Goal: Task Accomplishment & Management: Use online tool/utility

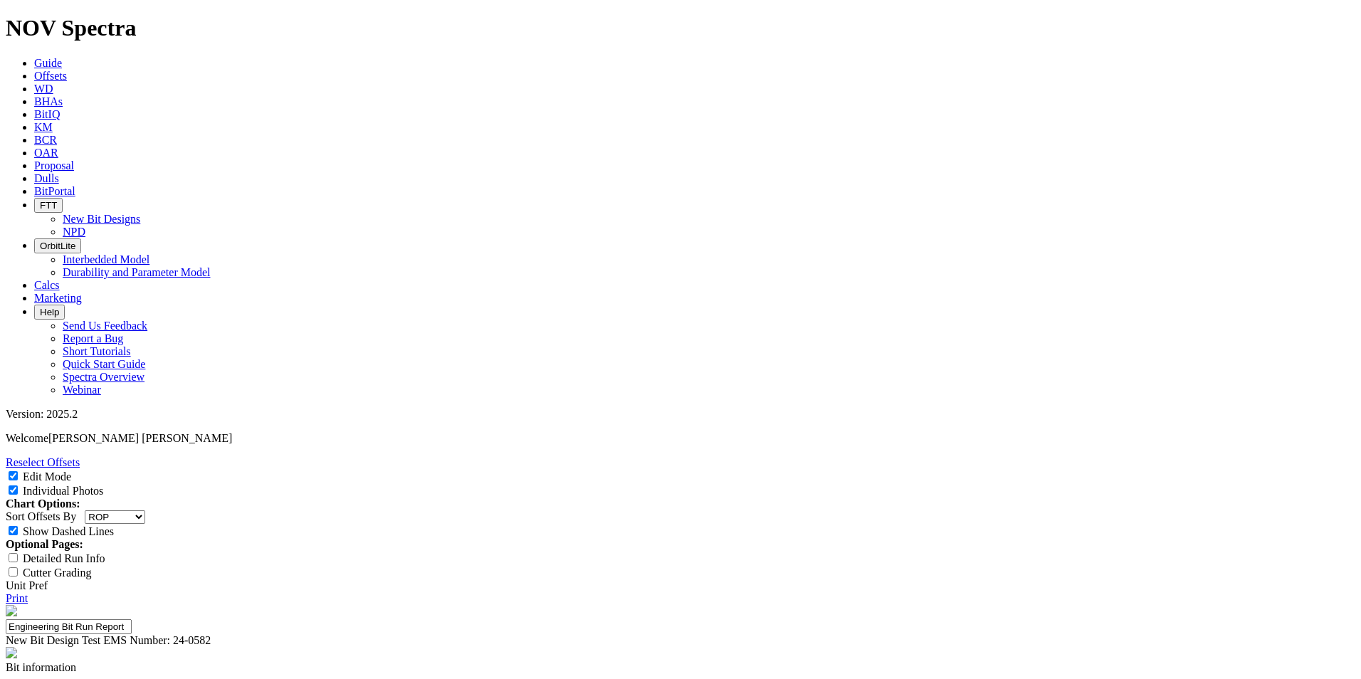
select select "string:RunROP"
select select "New Bit Design"
select select "number:0"
select select "string:WT"
select select "string:S"
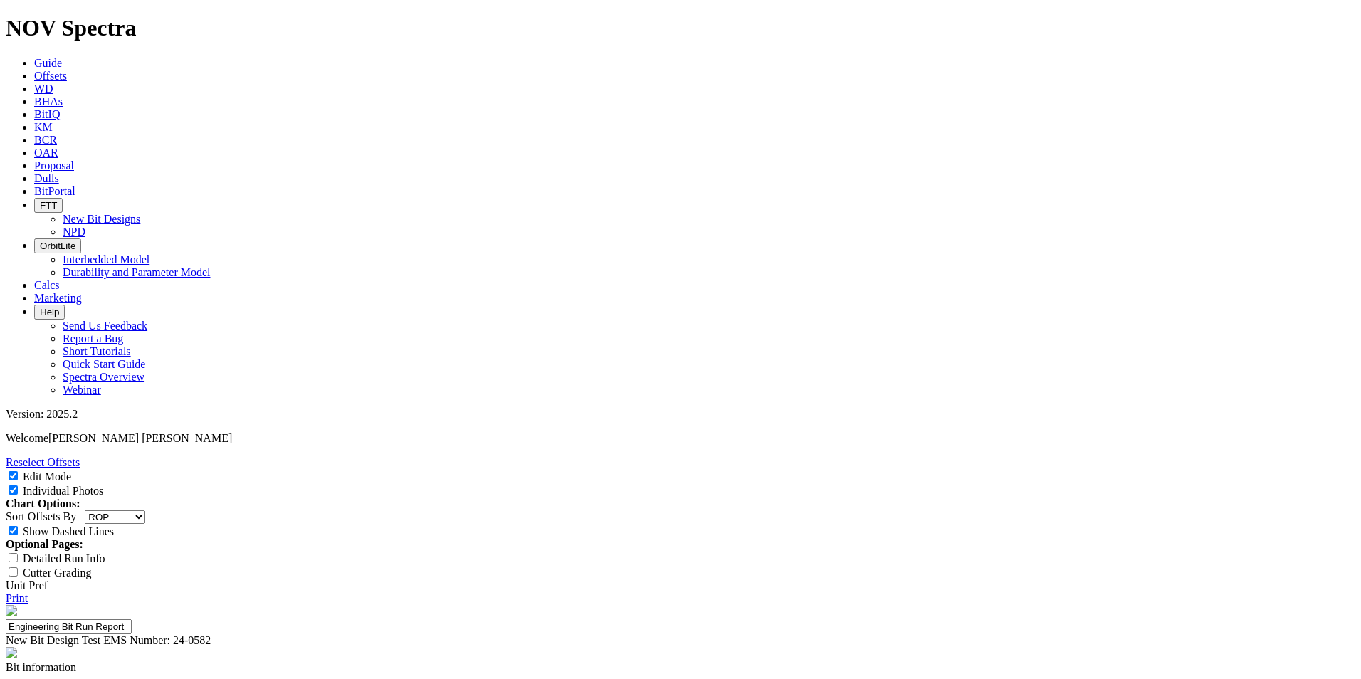
select select "string:CT"
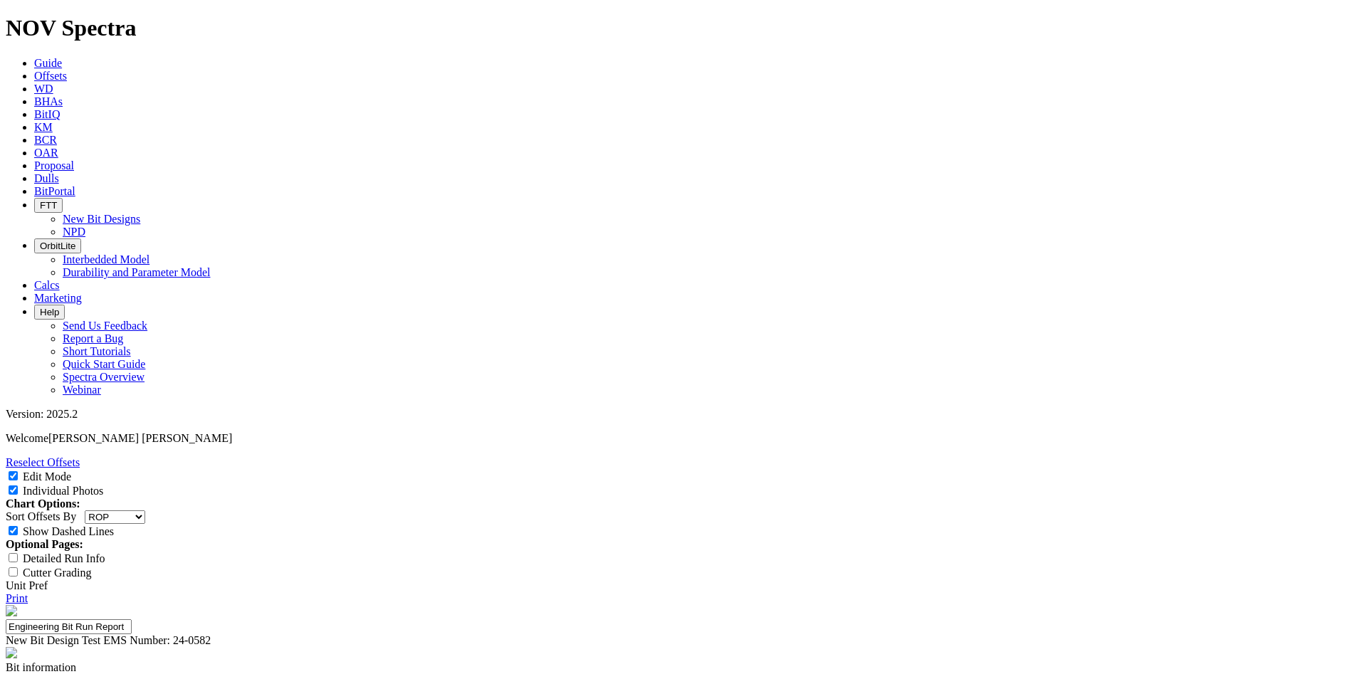
type textarea "Dull came out in overall good conditions with minor wear in some nose and mostl…"
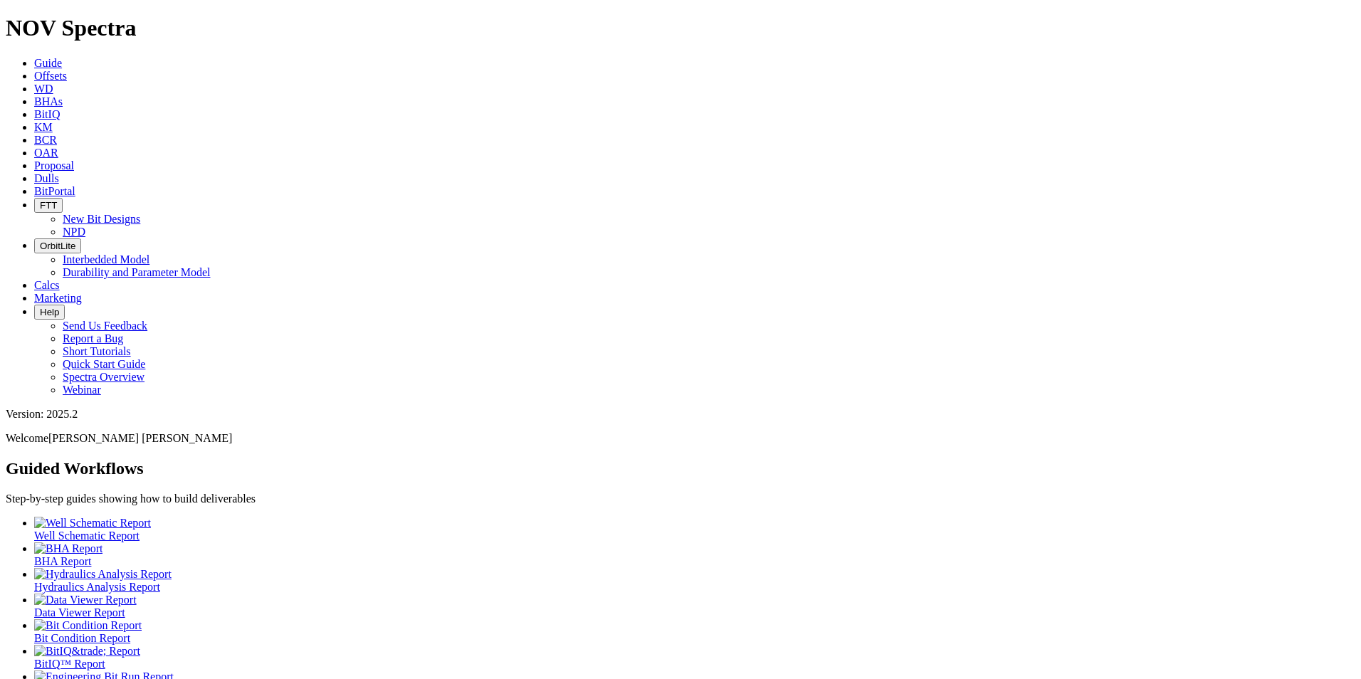
click at [59, 172] on span "Dulls" at bounding box center [46, 178] width 25 height 12
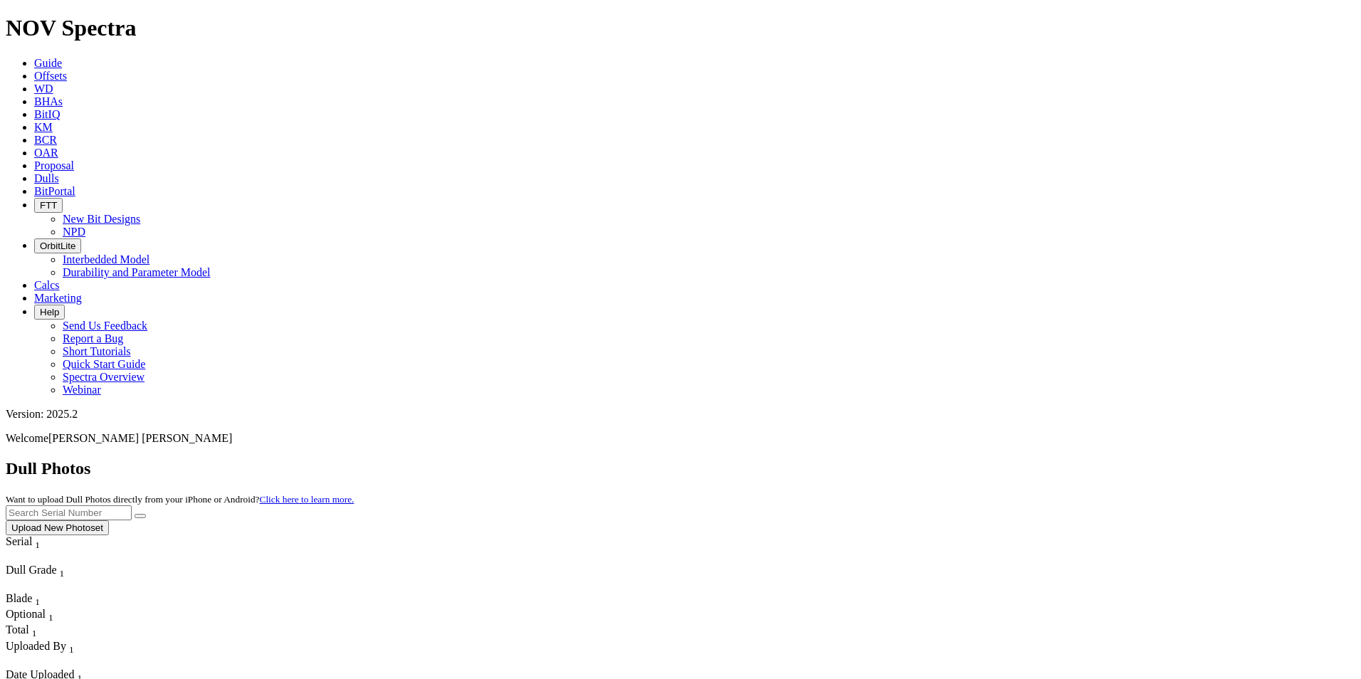
click at [67, 70] on span "Offsets" at bounding box center [50, 76] width 33 height 12
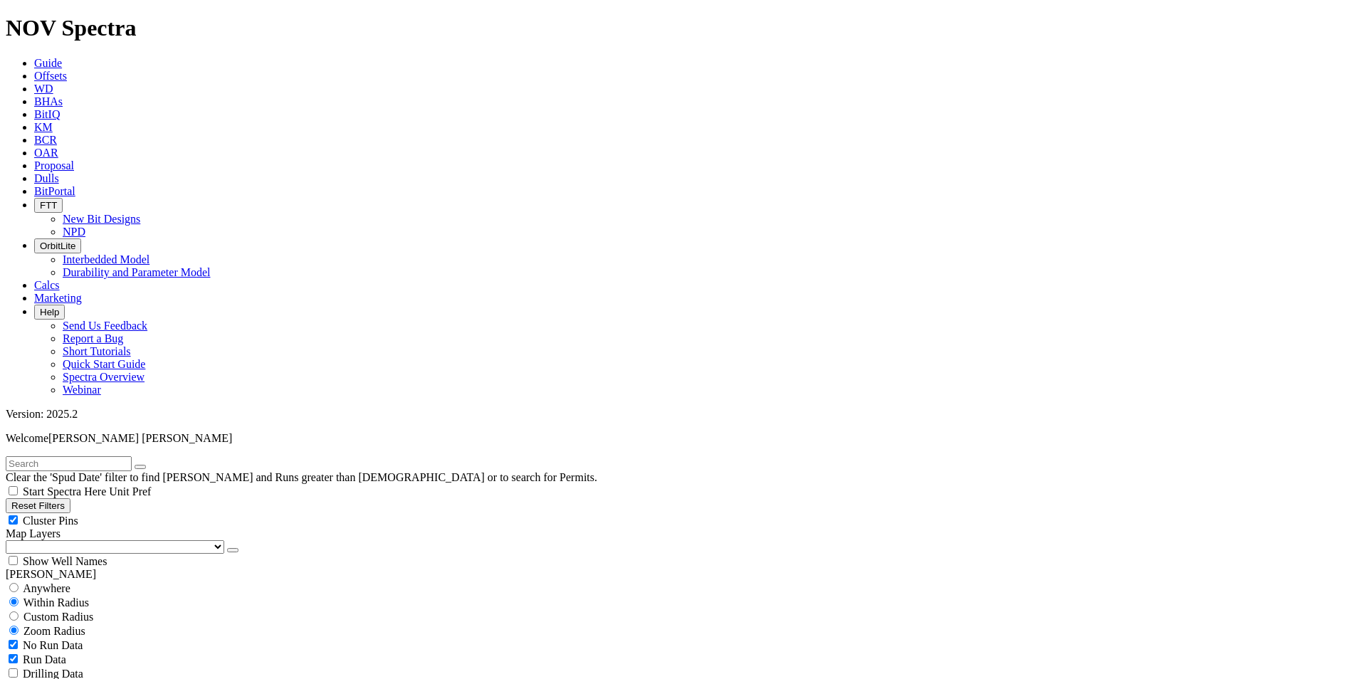
click at [95, 456] on input "text" at bounding box center [69, 463] width 126 height 15
type input "A316395"
click at [40, 582] on span "Anywhere" at bounding box center [47, 588] width 48 height 12
radio input "true"
radio input "false"
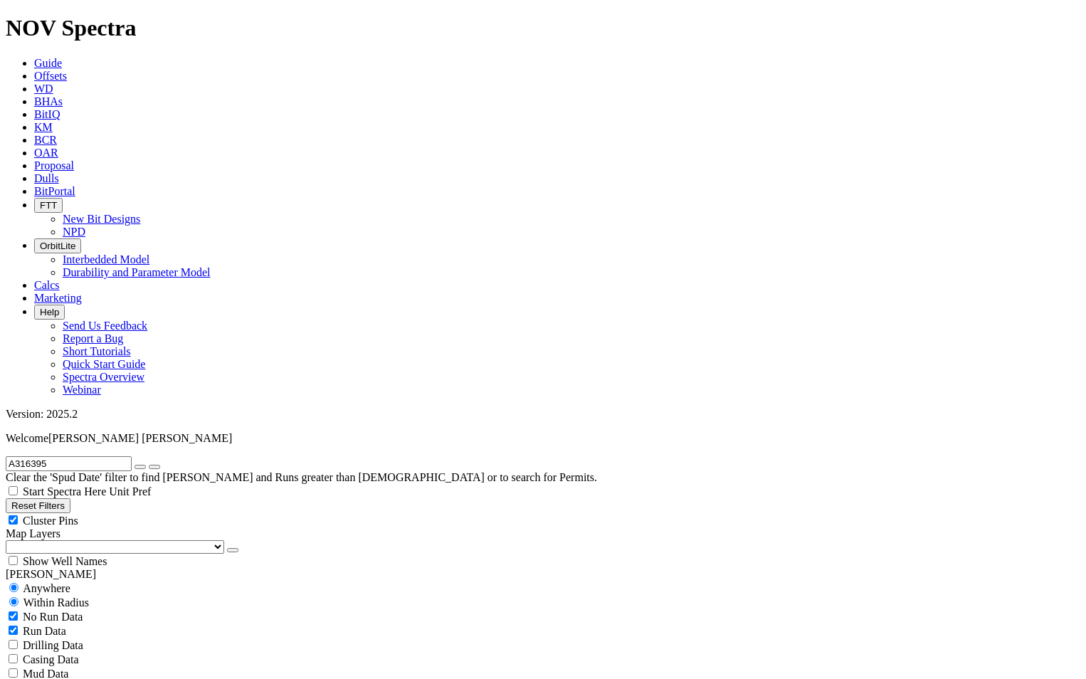
radio input "false"
radio input "true"
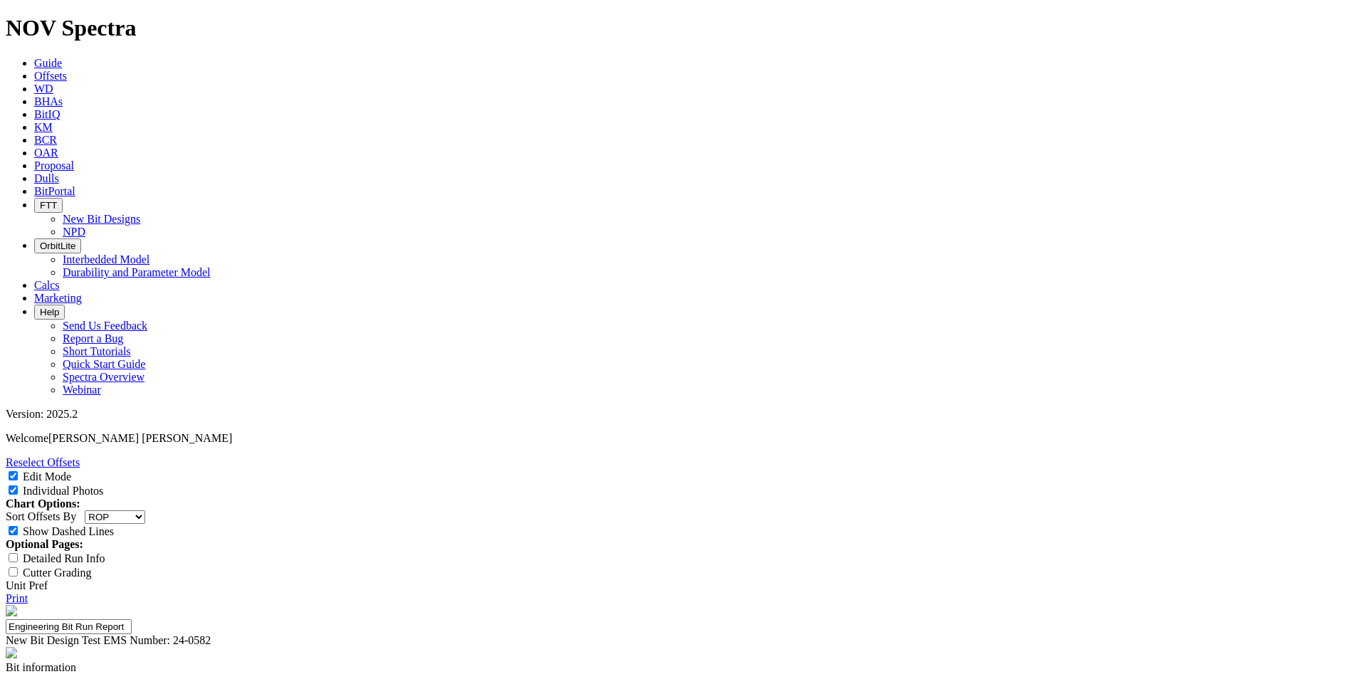
select select "string:RunROP"
select select "New Bit Design"
select select "number:0"
select select "string:WT"
select select "string:S"
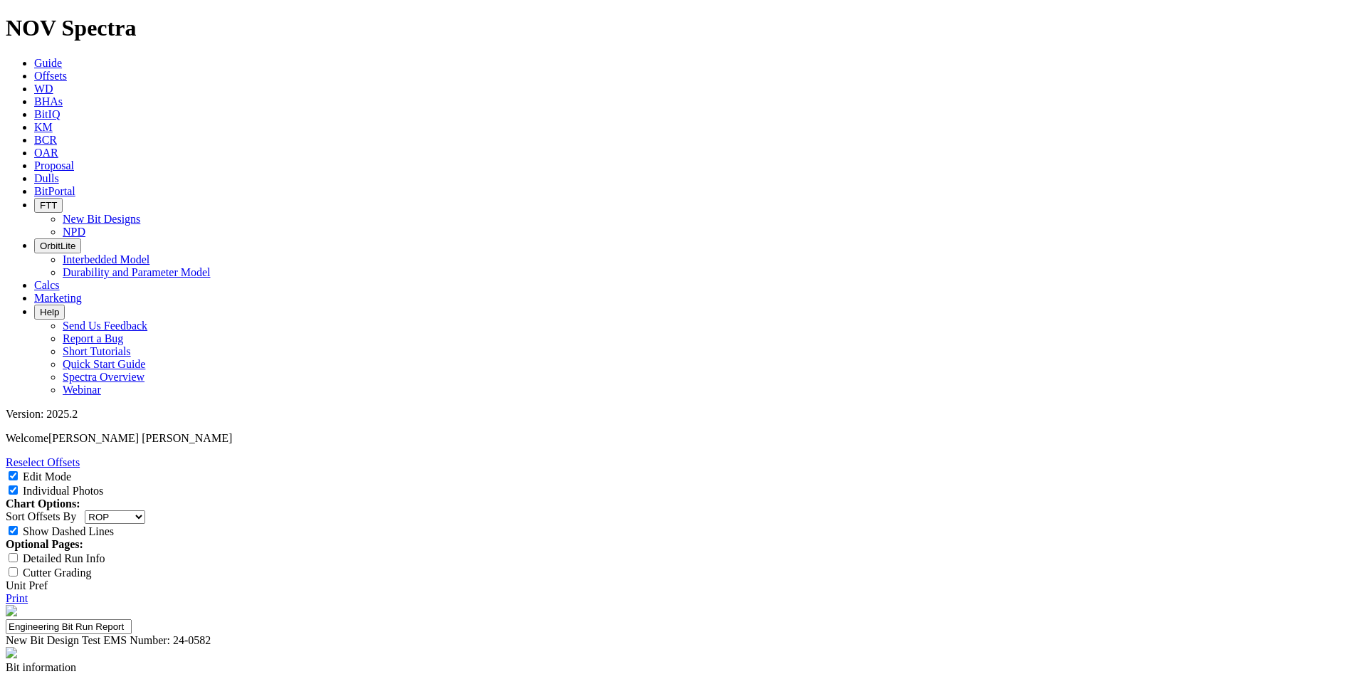
select select "string:CT"
type textarea "Dull came out in overall good conditions with minor wear in some nose and mostl…"
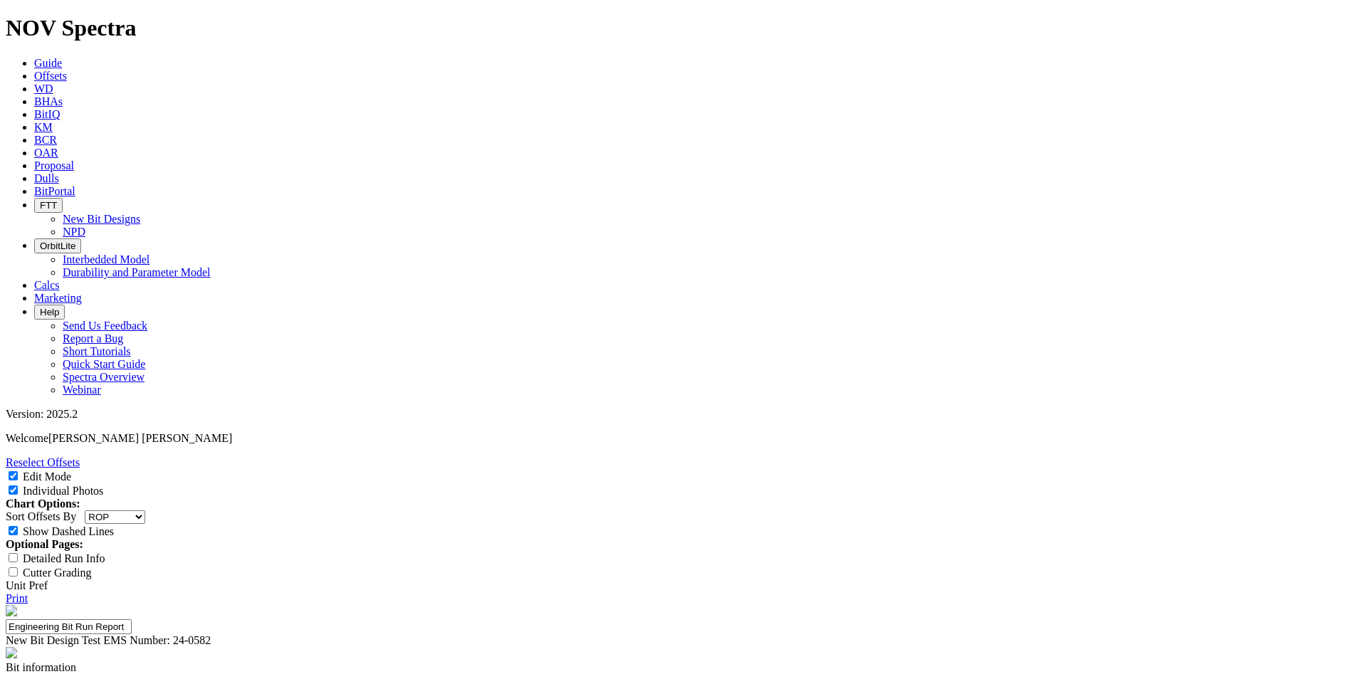
scroll to position [153, 0]
type textarea "Comparing this AK to 5 mi same operator reference bits AG and AH offsets, this …"
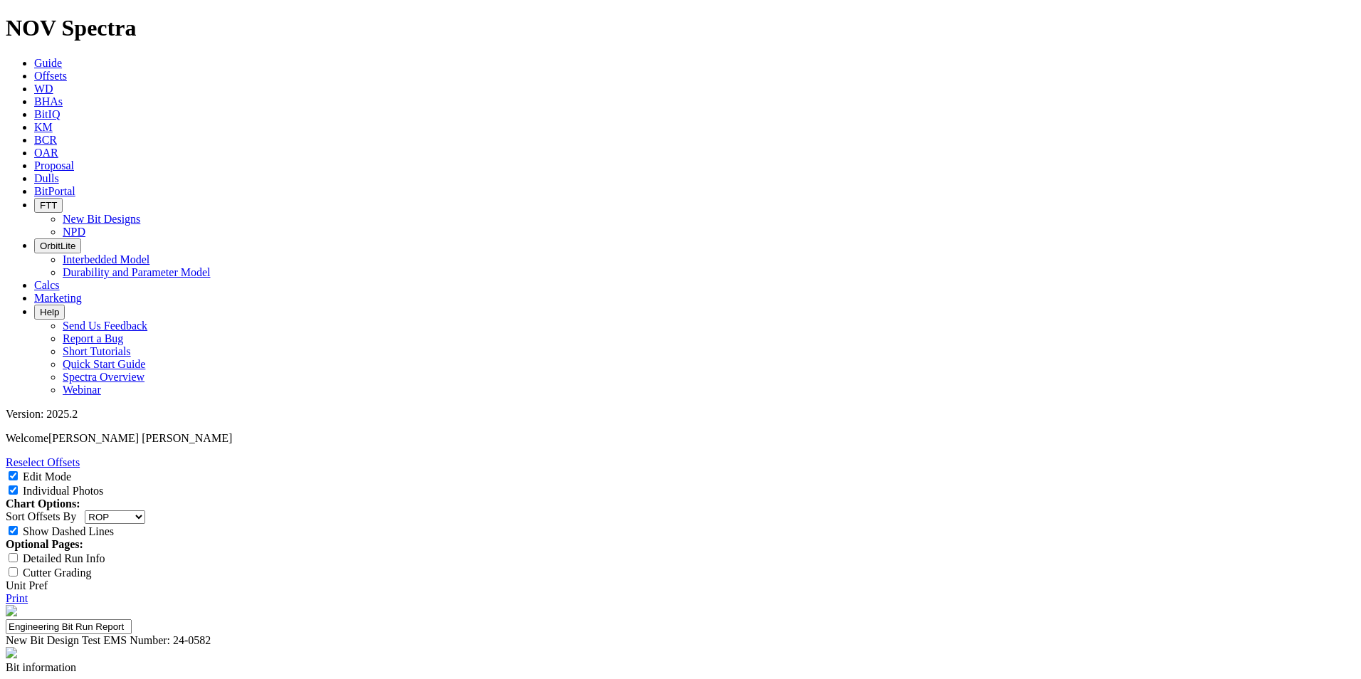
type textarea "Dull came out in overall good conditions with minor wear in some nose and mostl…"
click at [18, 471] on input "Edit Mode" at bounding box center [13, 475] width 9 height 9
checkbox input "false"
click at [28, 592] on link "Print" at bounding box center [17, 598] width 22 height 12
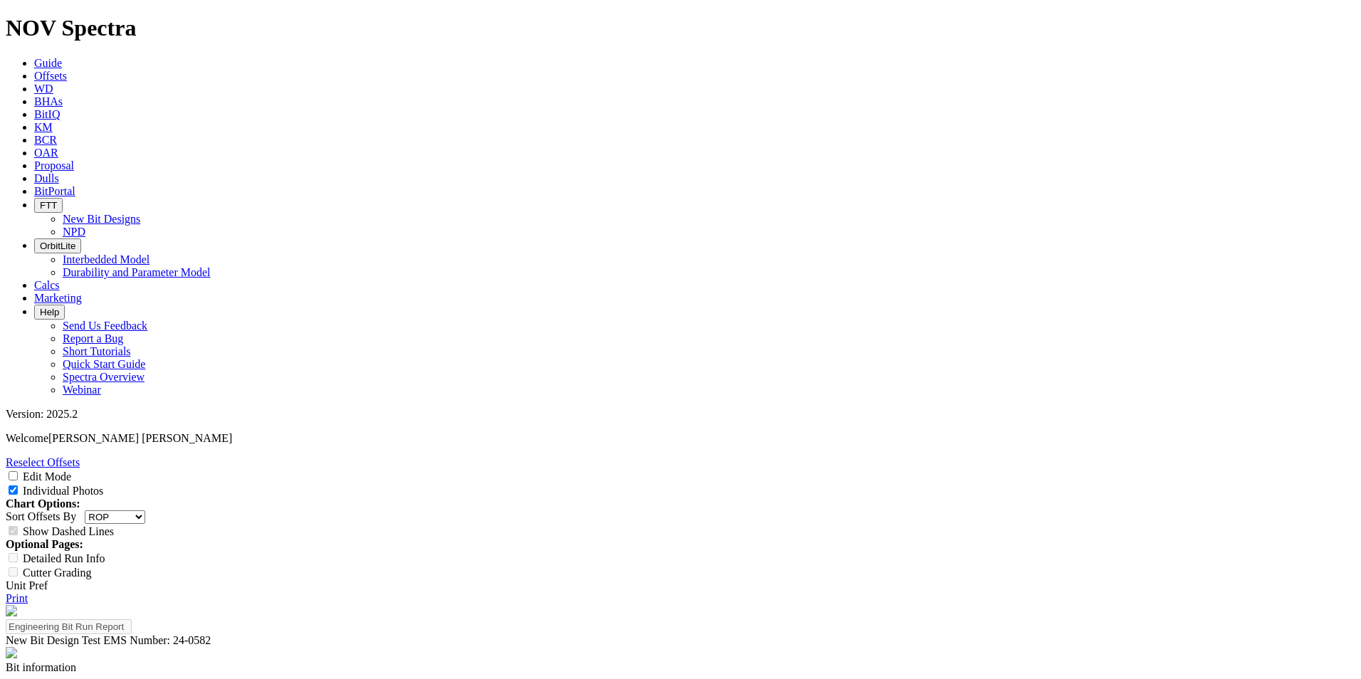
click at [34, 70] on icon at bounding box center [34, 76] width 0 height 12
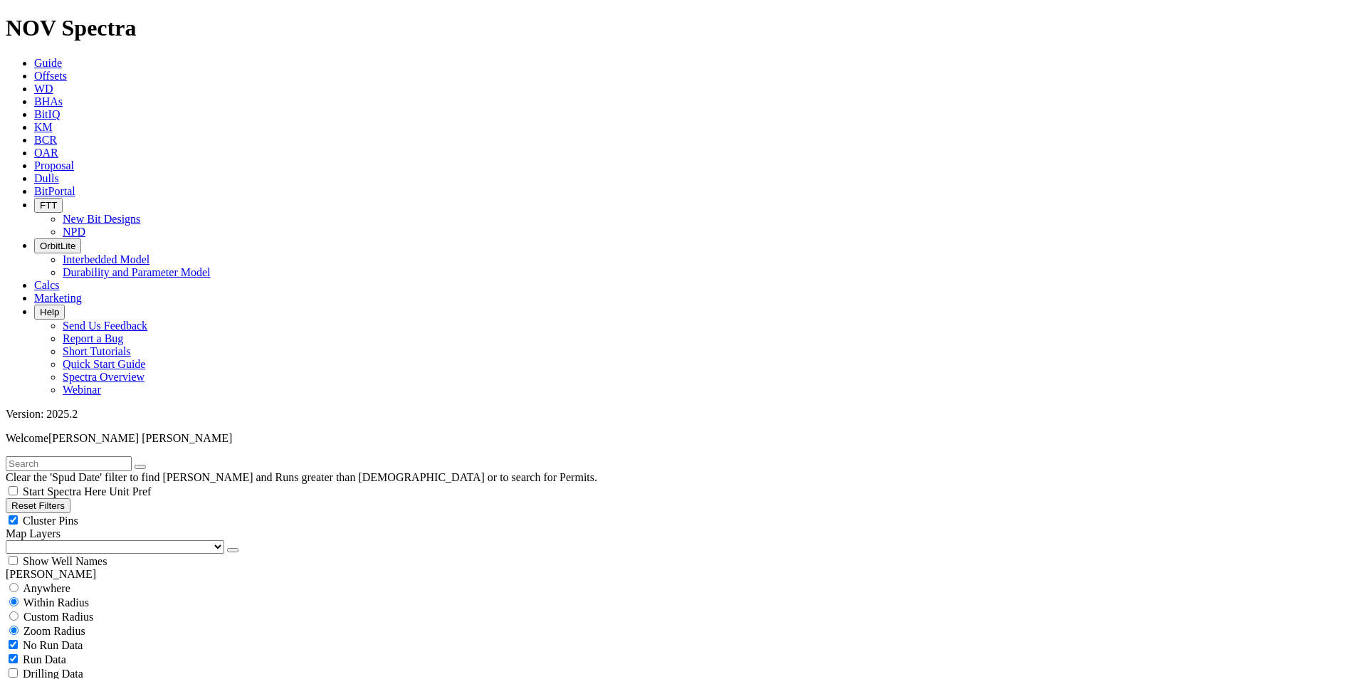
click at [83, 456] on input "text" at bounding box center [69, 463] width 126 height 15
type input "A316395"
click at [52, 582] on span "Anywhere" at bounding box center [47, 588] width 48 height 12
radio input "true"
radio input "false"
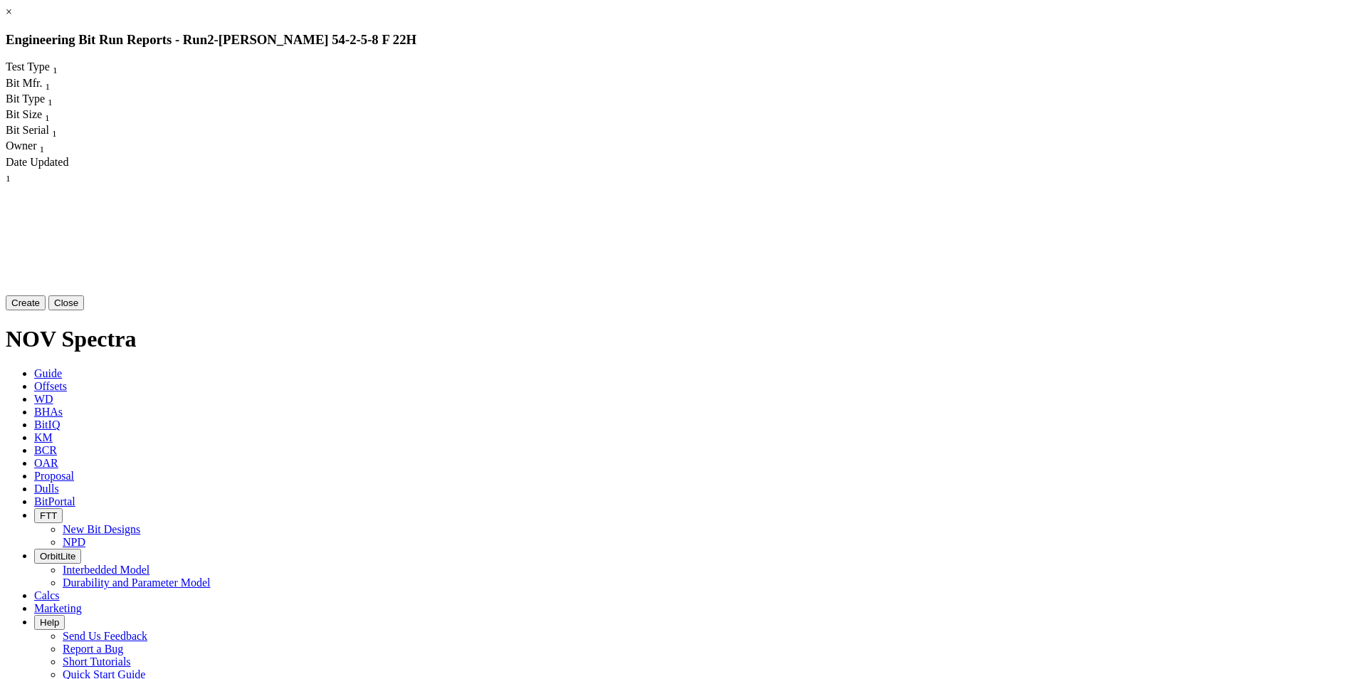
click at [12, 18] on link "×" at bounding box center [9, 12] width 6 height 12
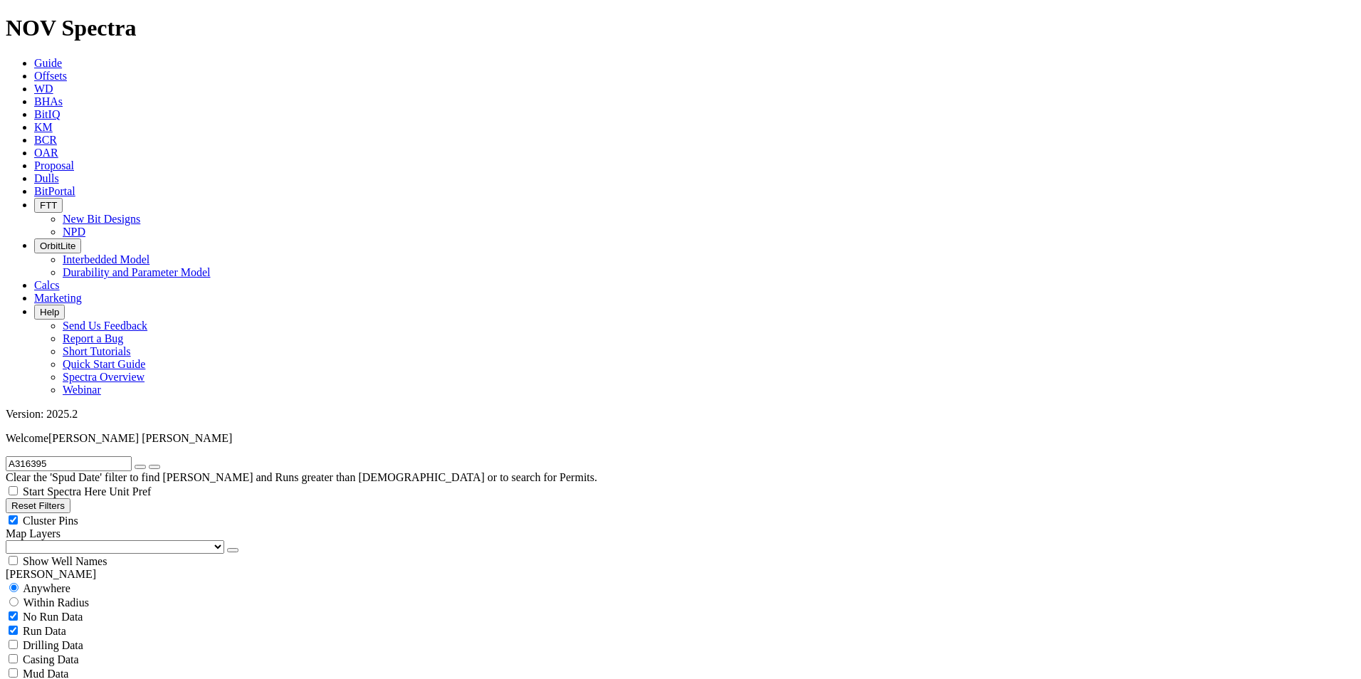
click at [140, 467] on icon "button" at bounding box center [140, 467] width 0 height 0
radio input "false"
radio input "true"
click at [34, 582] on span "Anywhere" at bounding box center [47, 588] width 48 height 12
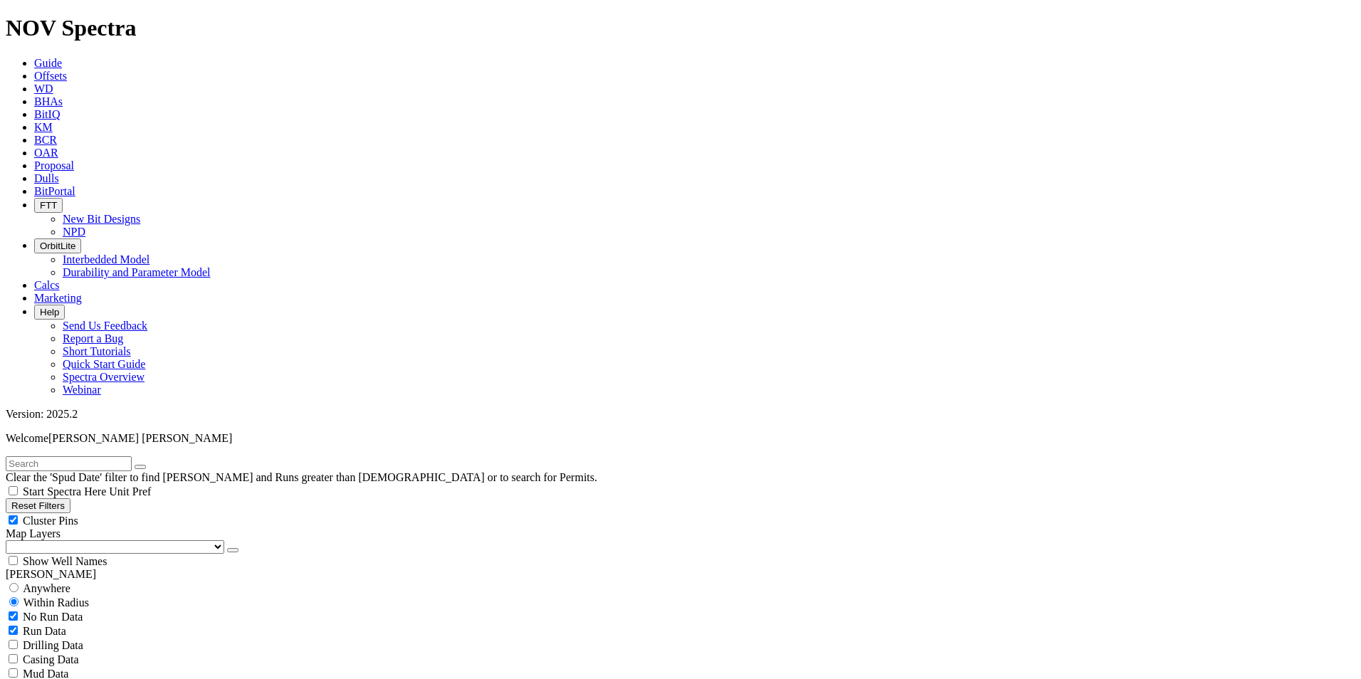
radio input "true"
radio input "false"
click at [68, 456] on input "text" at bounding box center [69, 463] width 126 height 15
type input "A314480"
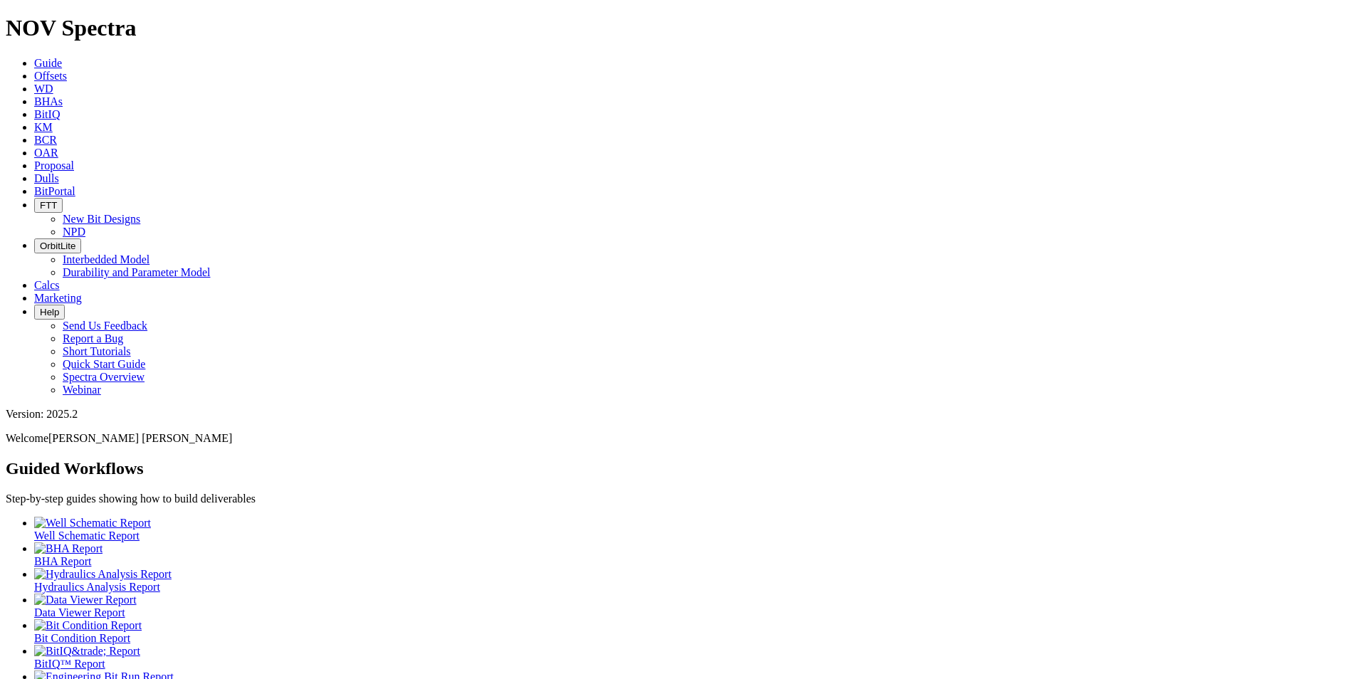
click at [67, 70] on span "Offsets" at bounding box center [50, 76] width 33 height 12
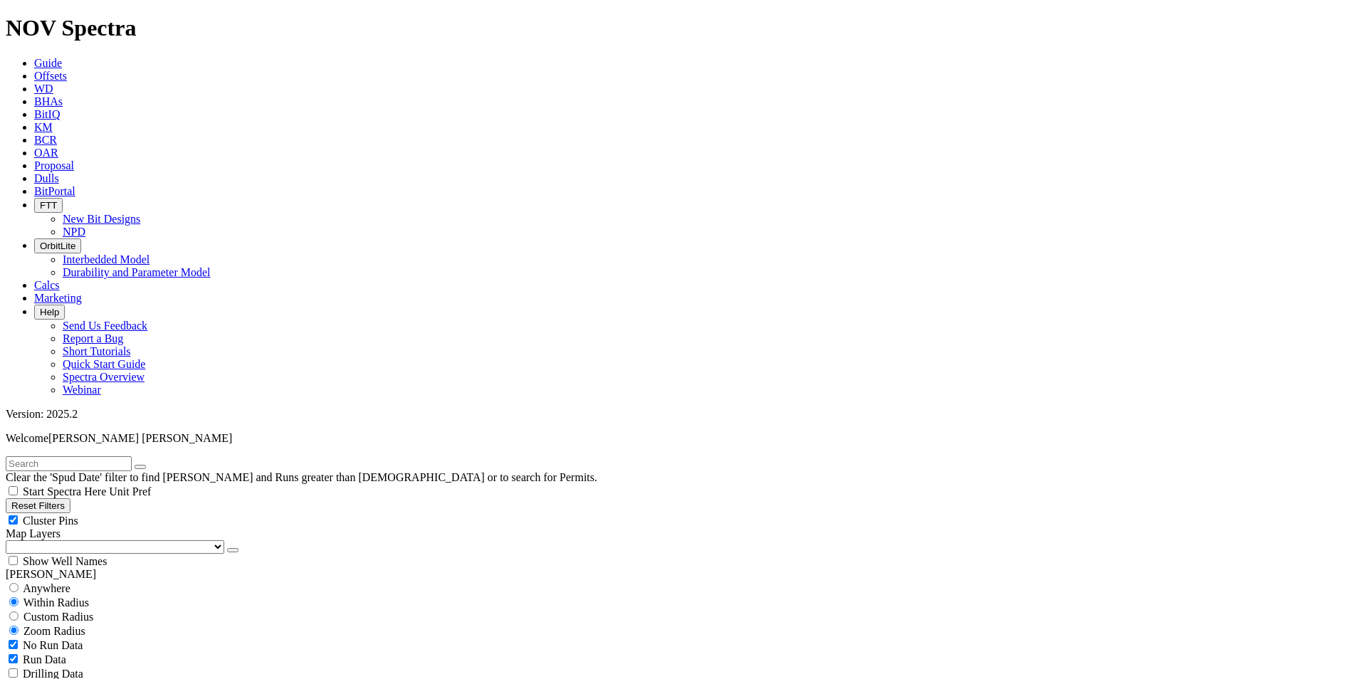
click at [35, 582] on span "Anywhere" at bounding box center [47, 588] width 48 height 12
radio input "true"
radio input "false"
click at [125, 456] on input "text" at bounding box center [69, 463] width 126 height 15
type input "A316395"
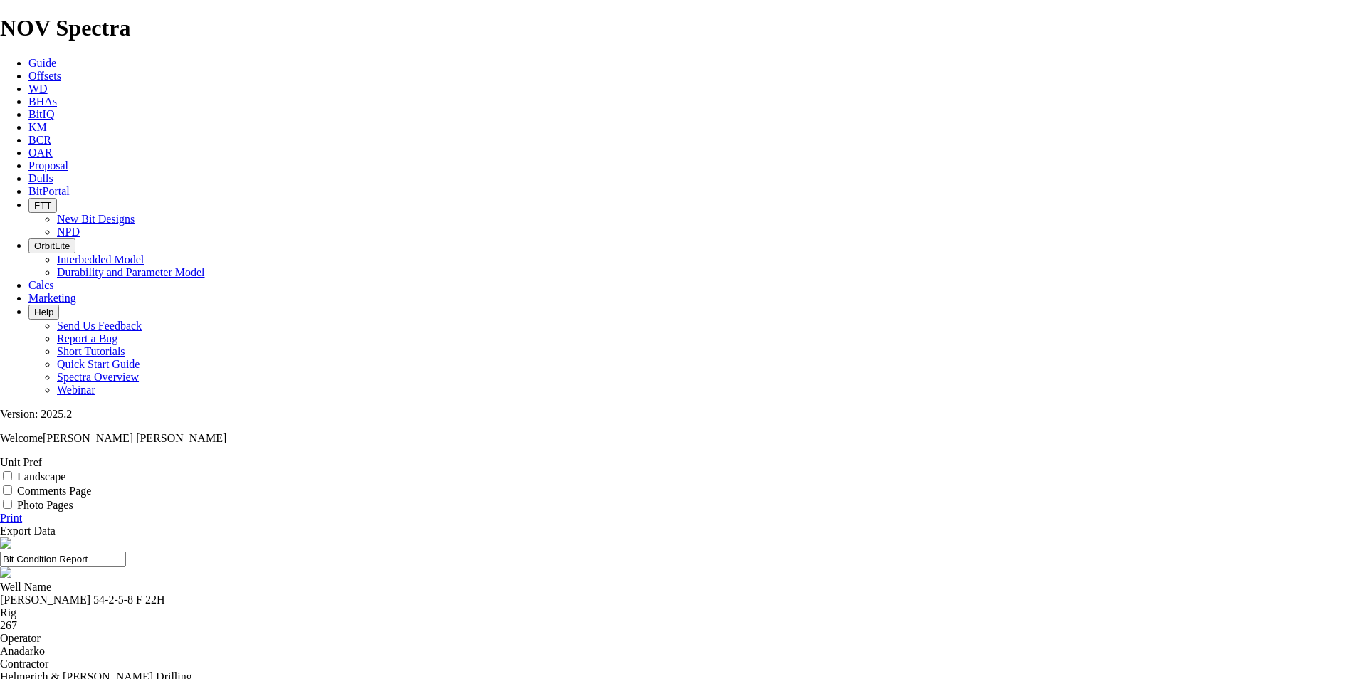
click at [12, 471] on input "Landscape" at bounding box center [7, 475] width 9 height 9
checkbox input "true"
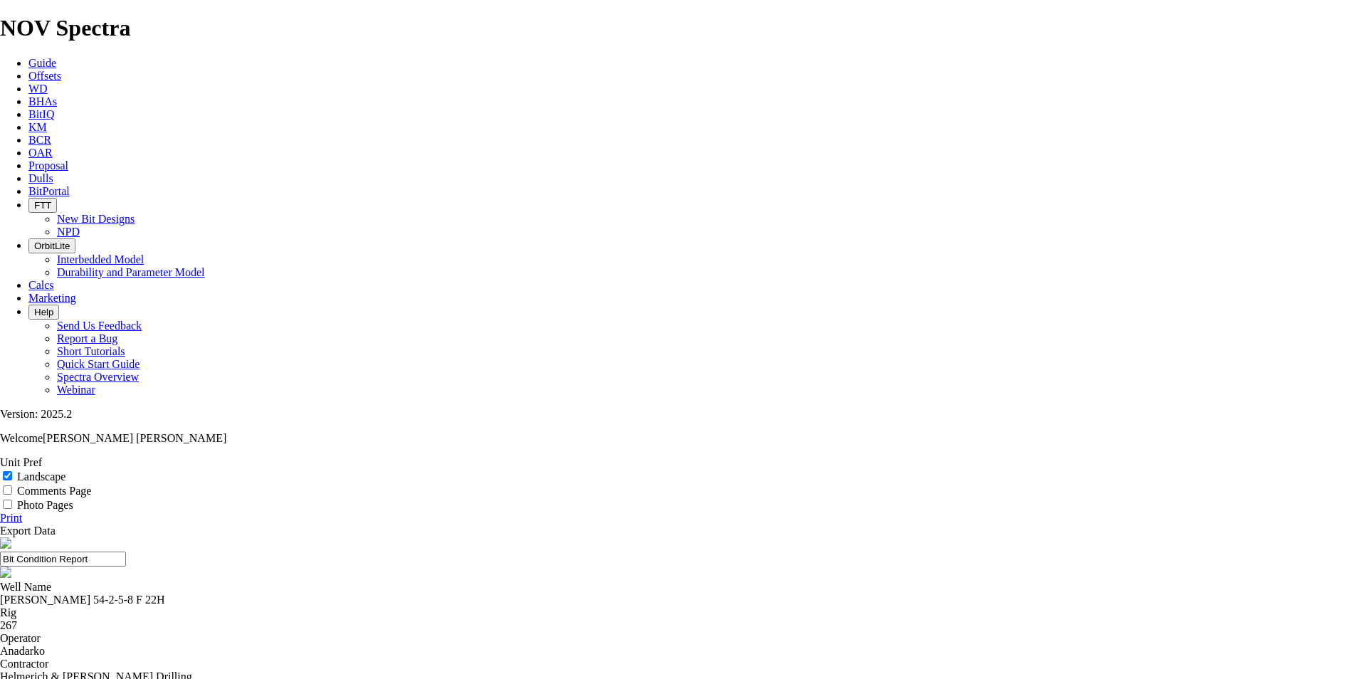
click at [22, 512] on link "Print" at bounding box center [11, 518] width 22 height 12
click at [65, 470] on label "Landscape" at bounding box center [41, 476] width 48 height 12
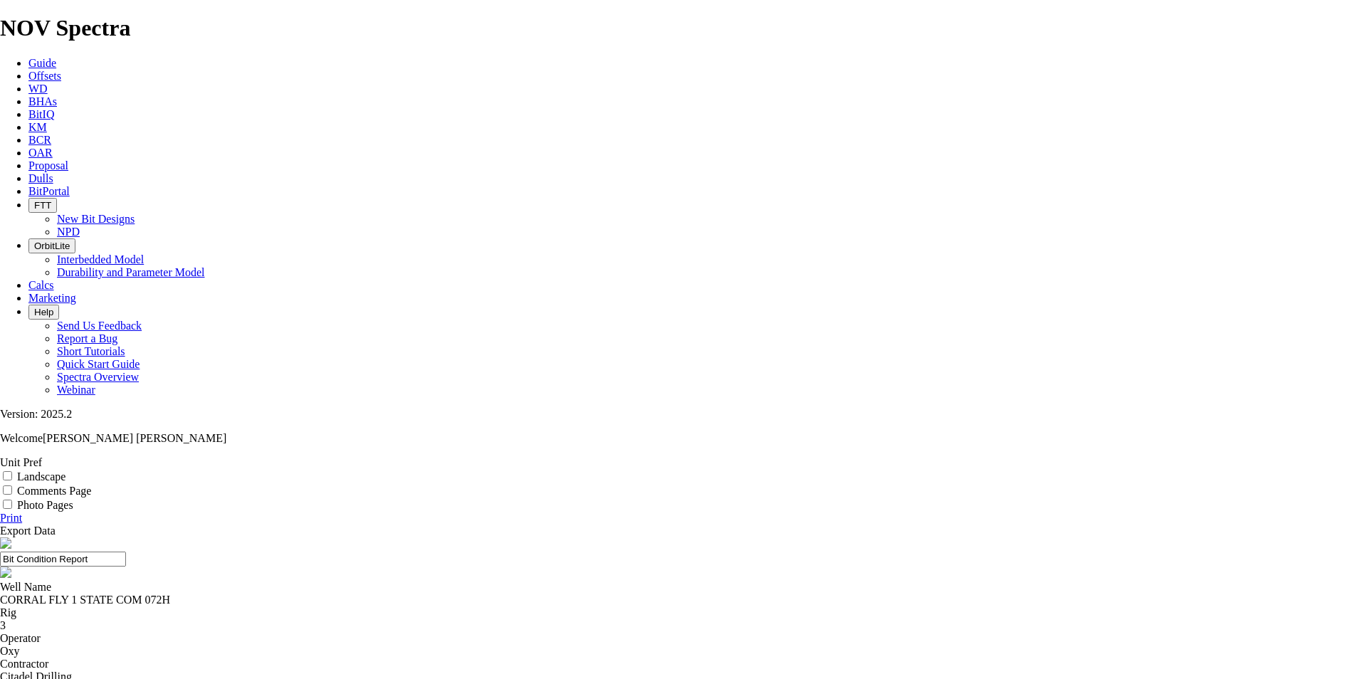
click at [12, 471] on input "Landscape" at bounding box center [7, 475] width 9 height 9
checkbox input "true"
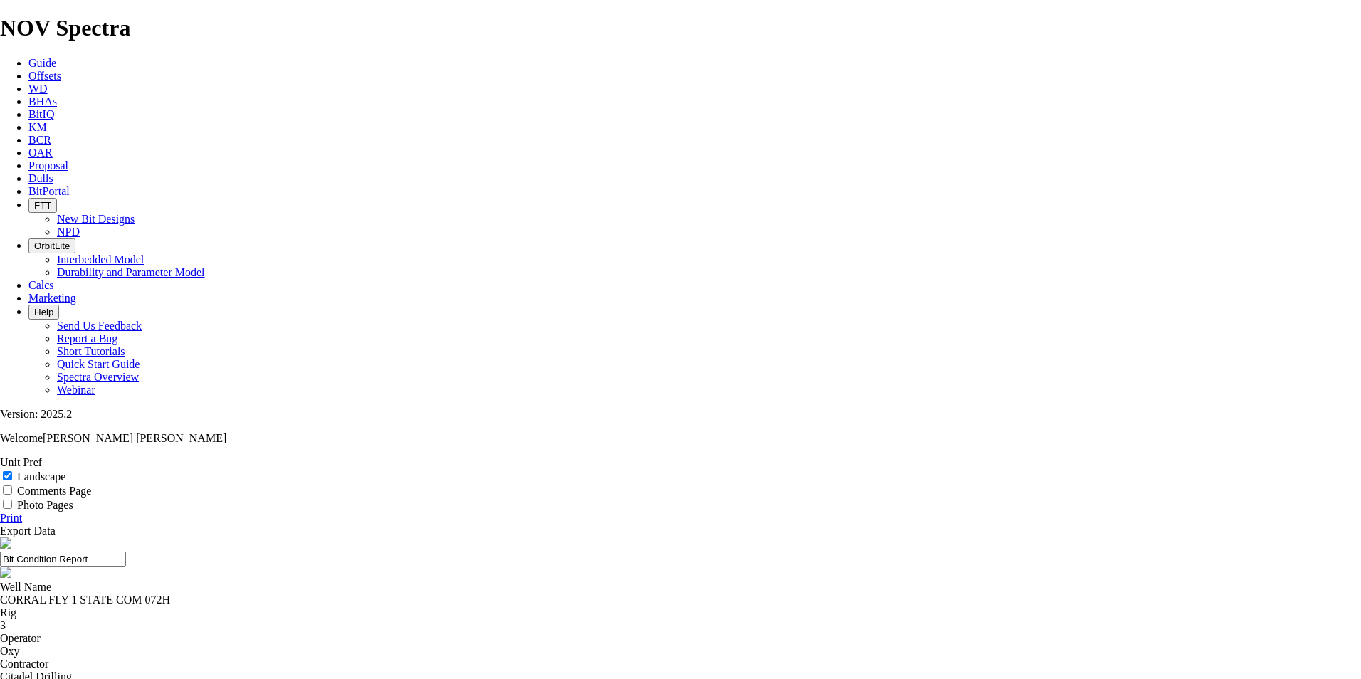
select select "number:1"
select select "string:CT"
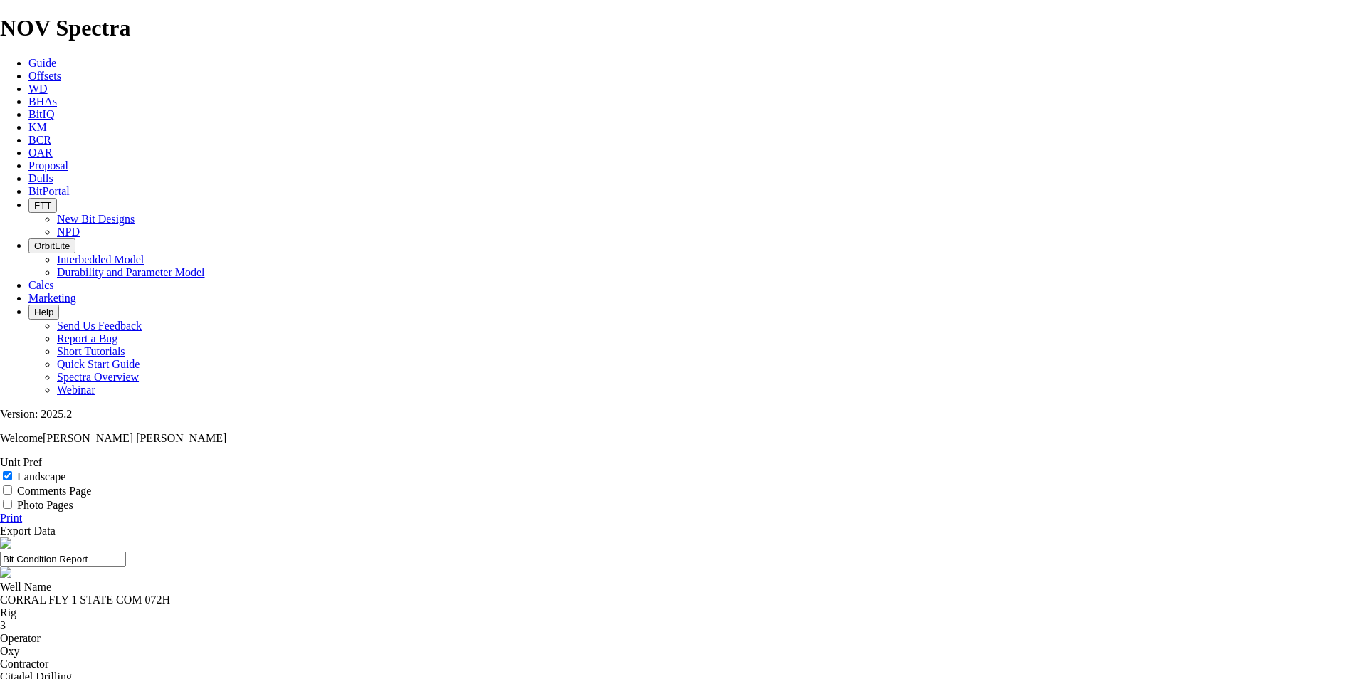
select select "string:CT"
select select "string:WT"
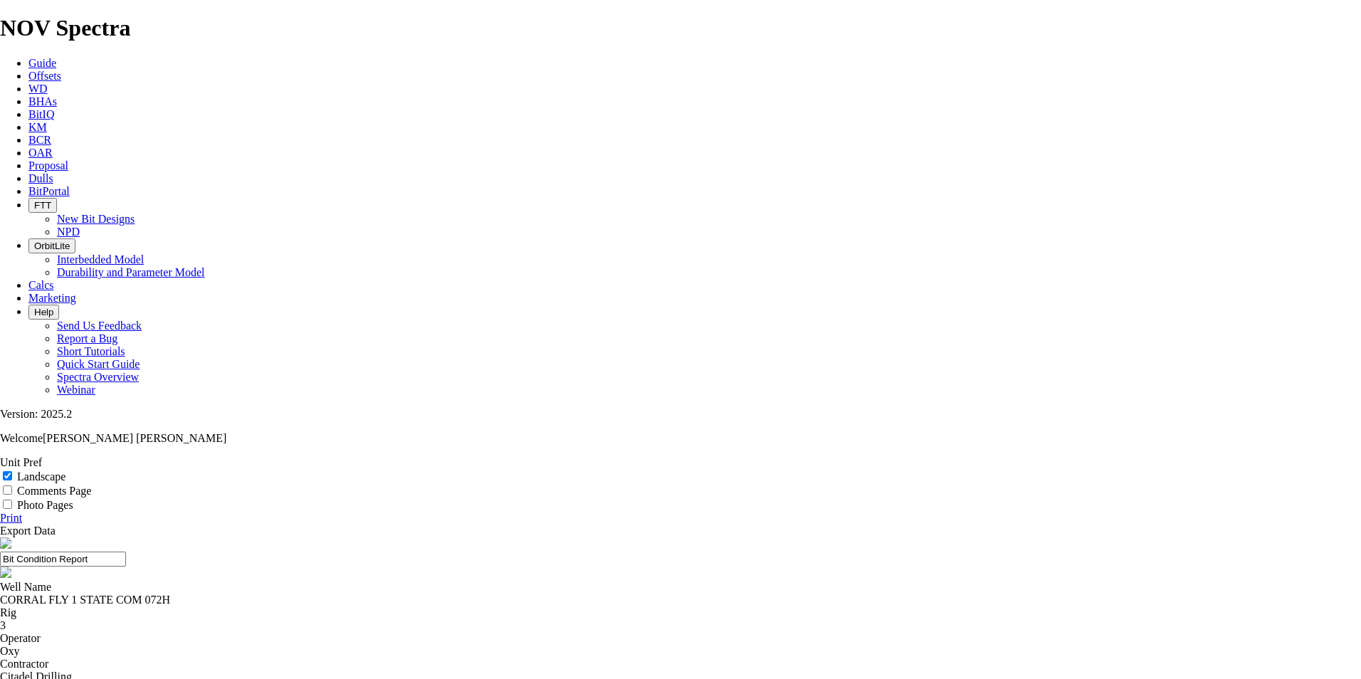
select select "string:WT"
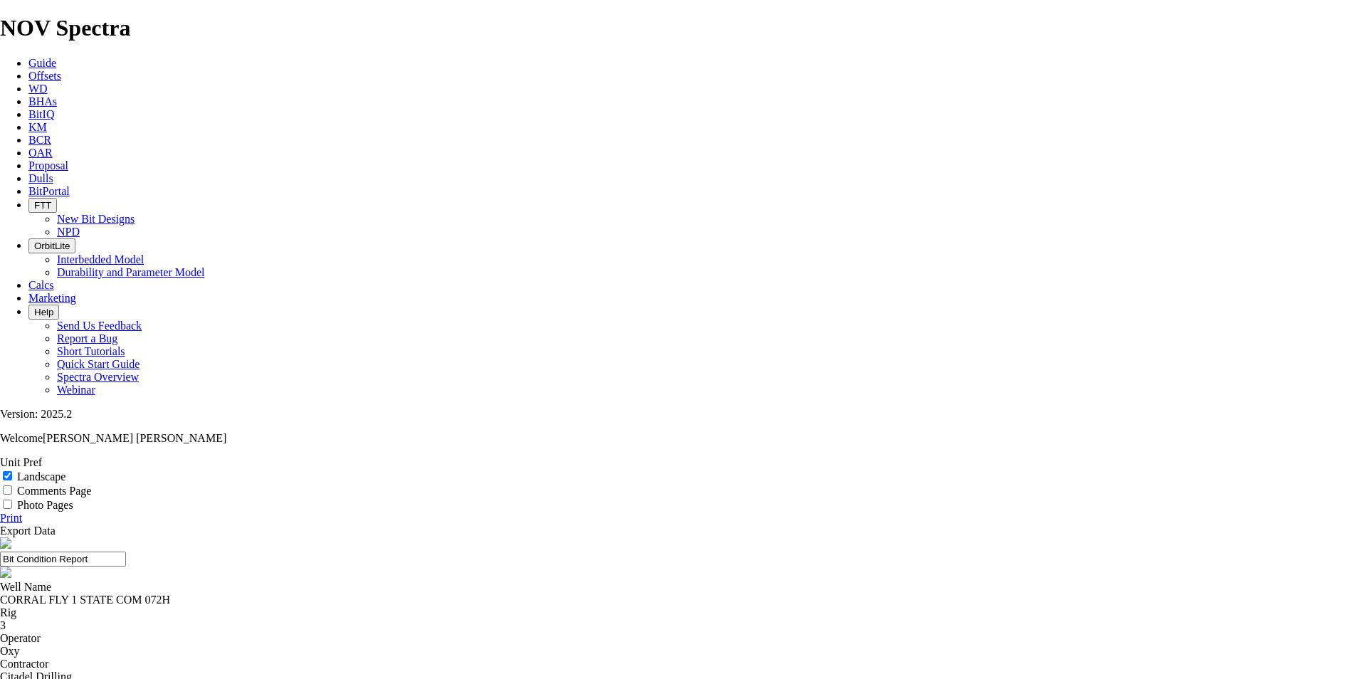
click at [22, 512] on link "Print" at bounding box center [11, 518] width 22 height 12
